Goal: Task Accomplishment & Management: Use online tool/utility

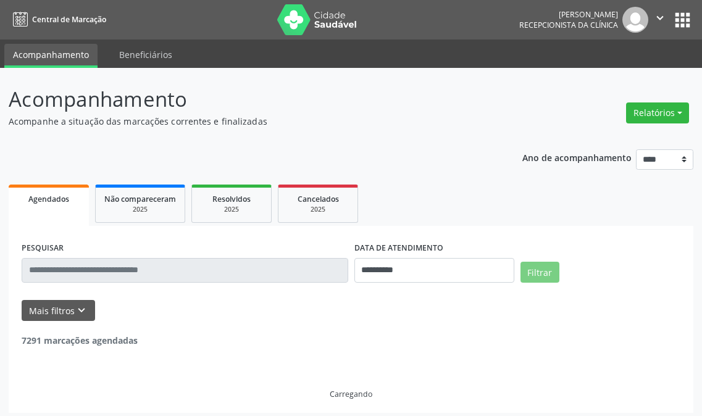
click at [648, 106] on button "Relatórios" at bounding box center [657, 112] width 63 height 21
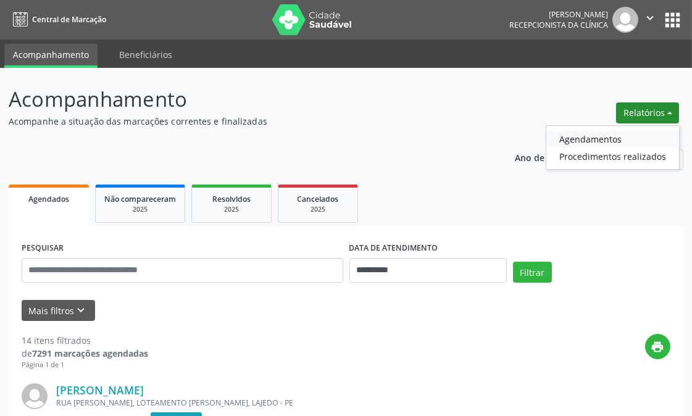
click at [565, 133] on link "Agendamentos" at bounding box center [612, 138] width 133 height 17
select select "*"
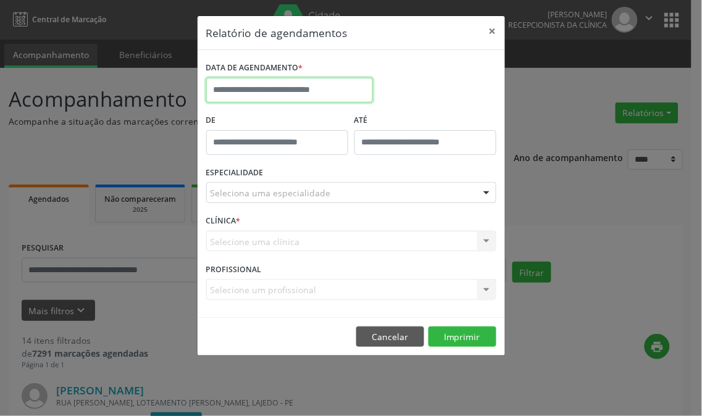
click at [293, 93] on input "text" at bounding box center [289, 90] width 167 height 25
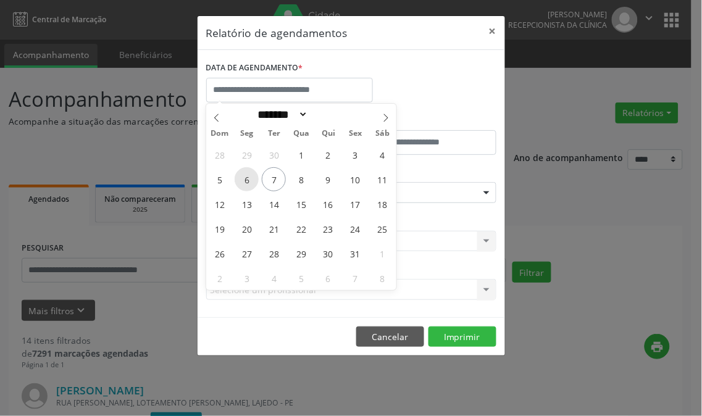
click at [242, 183] on span "6" at bounding box center [247, 179] width 24 height 24
type input "**********"
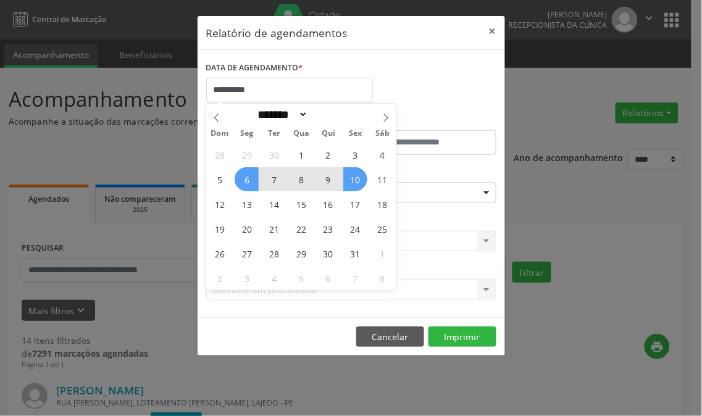
click at [351, 178] on span "10" at bounding box center [355, 179] width 24 height 24
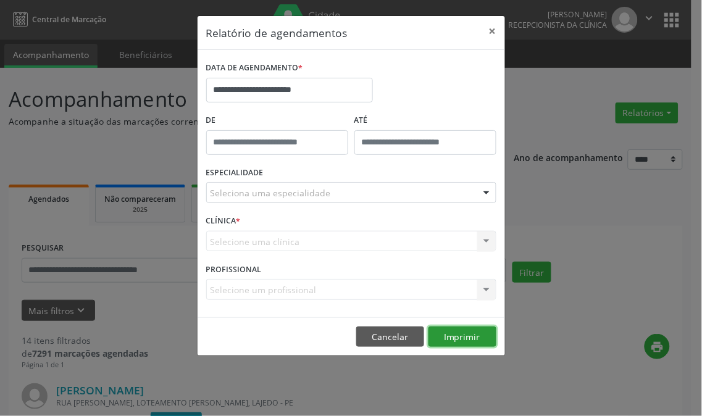
click at [467, 329] on button "Imprimir" at bounding box center [462, 337] width 68 height 21
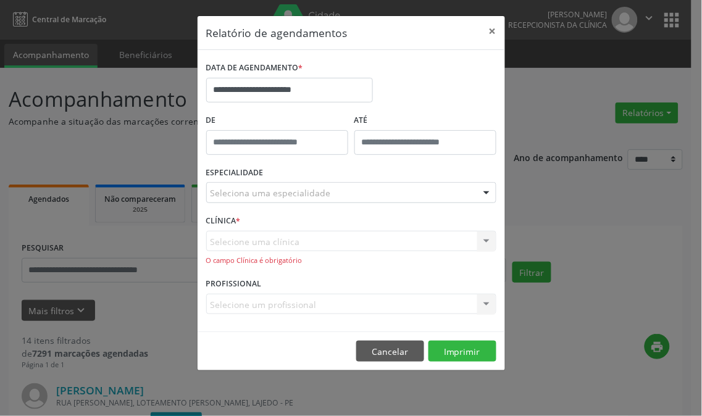
click at [366, 194] on div "Seleciona uma especialidade" at bounding box center [351, 192] width 290 height 21
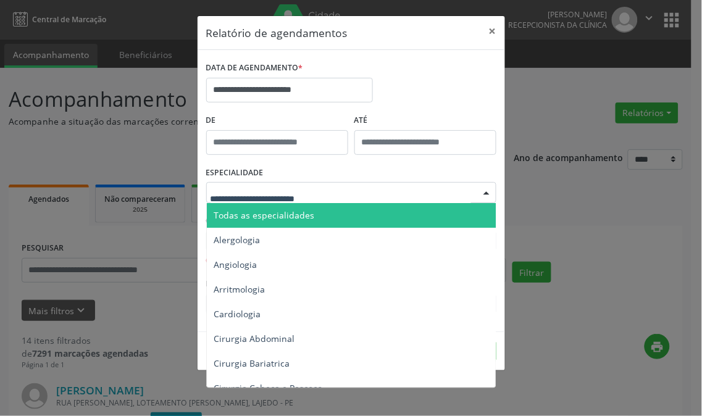
click at [359, 214] on span "Todas as especialidades" at bounding box center [352, 215] width 291 height 25
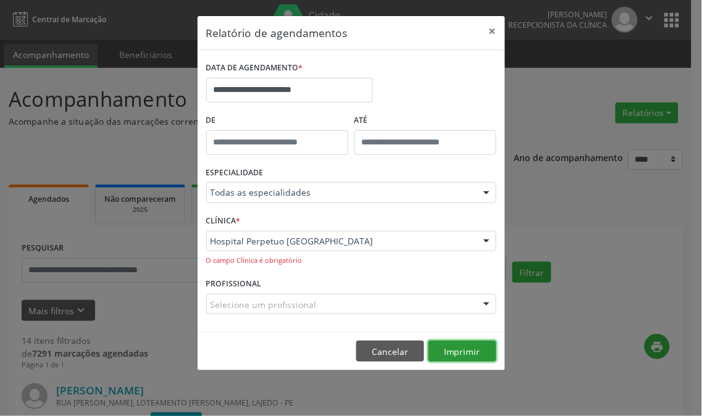
click at [461, 355] on button "Imprimir" at bounding box center [462, 351] width 68 height 21
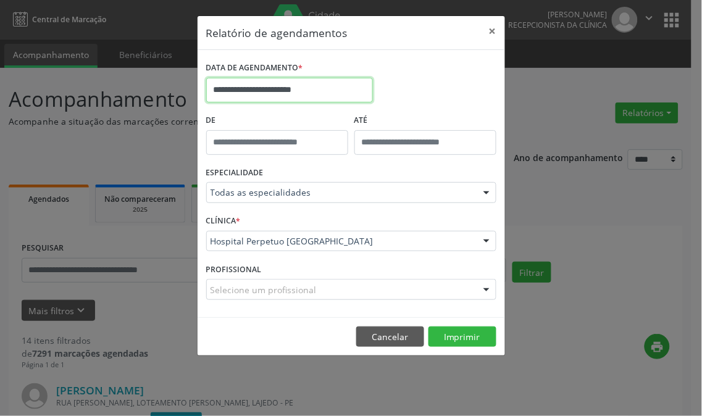
click at [348, 88] on input "**********" at bounding box center [289, 90] width 167 height 25
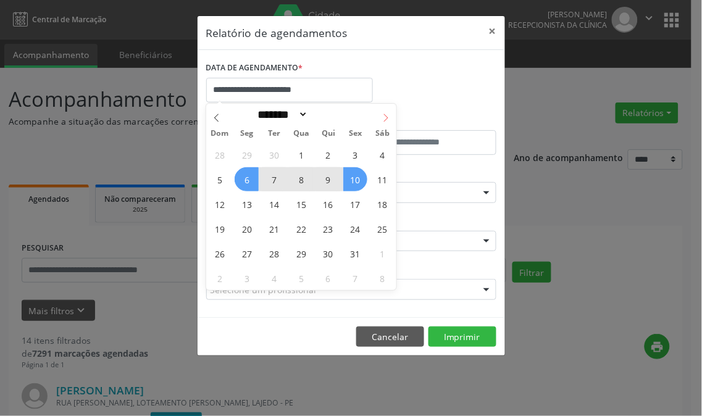
click at [386, 114] on icon at bounding box center [386, 118] width 9 height 9
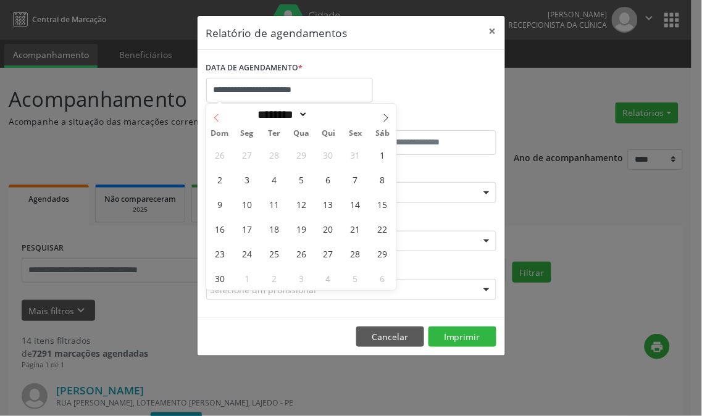
click at [212, 112] on span at bounding box center [216, 114] width 21 height 21
select select "*"
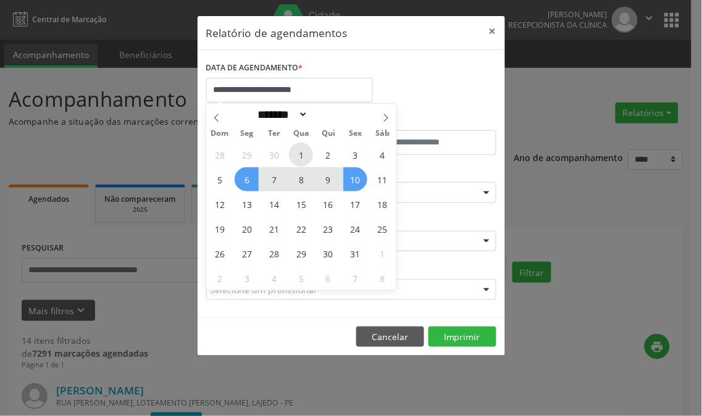
click at [305, 153] on span "1" at bounding box center [301, 155] width 24 height 24
type input "**********"
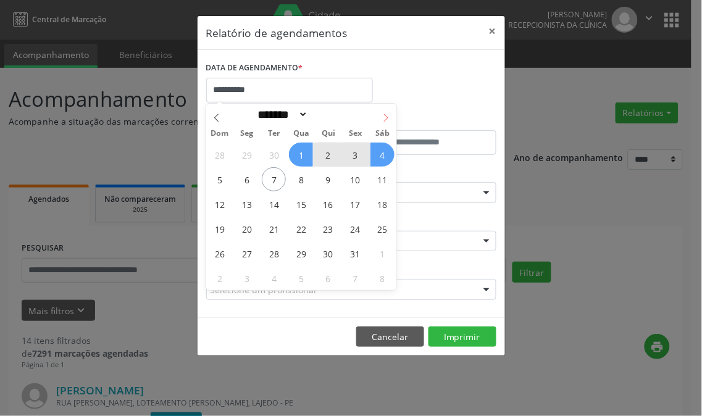
click at [386, 114] on icon at bounding box center [386, 118] width 9 height 9
select select "**"
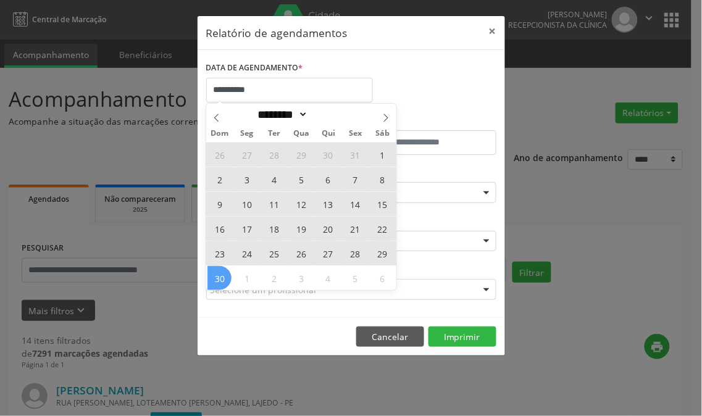
click at [225, 280] on span "30" at bounding box center [219, 278] width 24 height 24
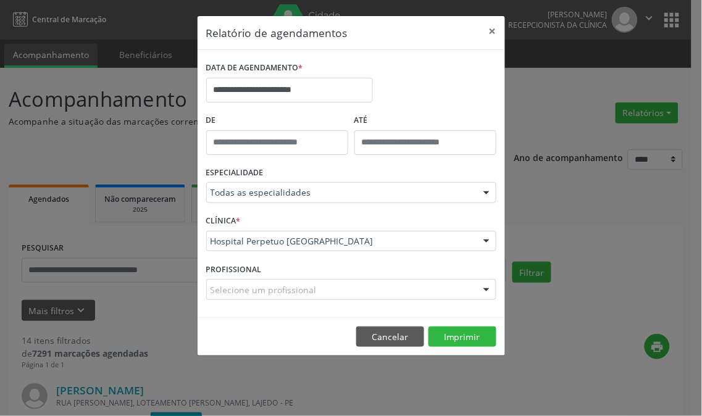
click at [464, 322] on footer "Cancelar Imprimir" at bounding box center [351, 336] width 307 height 39
click at [461, 329] on button "Imprimir" at bounding box center [462, 337] width 68 height 21
